Goal: Check status: Check status

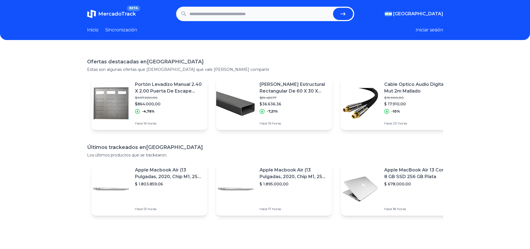
click at [203, 14] on input "text" at bounding box center [260, 14] width 141 height 12
paste input "**********"
click at [342, 13] on icon "submit" at bounding box center [343, 14] width 7 height 7
type input "**********"
